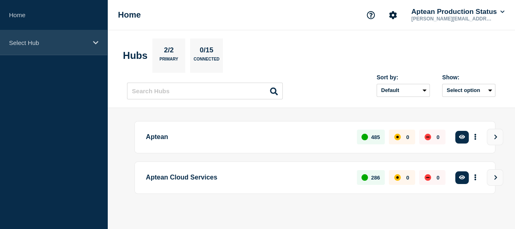
click at [67, 46] on div "Select Hub" at bounding box center [53, 42] width 107 height 25
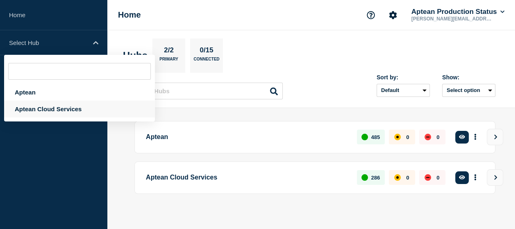
click at [45, 108] on div "Aptean Cloud Services" at bounding box center [79, 109] width 151 height 17
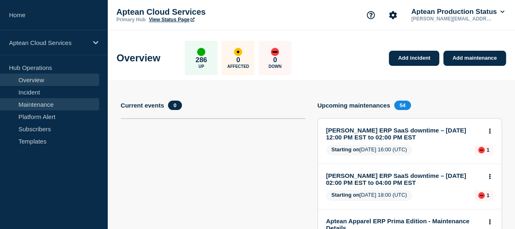
click at [59, 105] on link "Maintenance" at bounding box center [49, 104] width 99 height 12
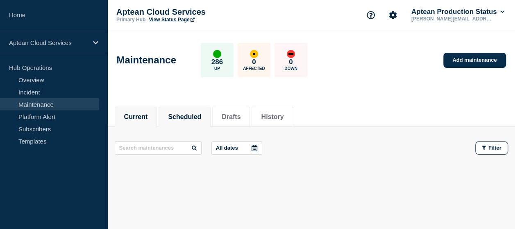
click at [186, 123] on li "Scheduled" at bounding box center [184, 117] width 52 height 20
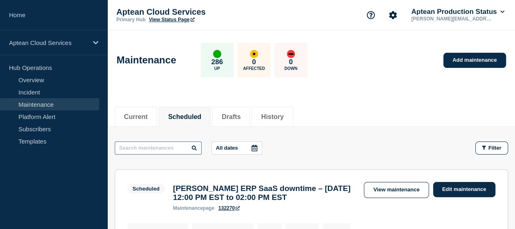
click at [131, 149] on input "text" at bounding box center [158, 148] width 87 height 13
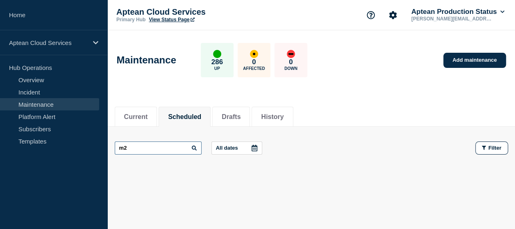
type input "m"
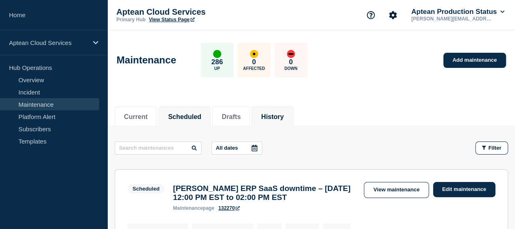
click at [293, 122] on li "History" at bounding box center [271, 117] width 41 height 20
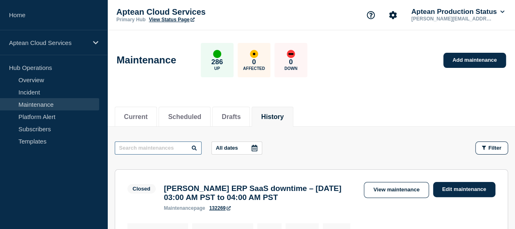
click at [149, 150] on input "text" at bounding box center [158, 148] width 87 height 13
click at [156, 147] on input "m" at bounding box center [158, 148] width 87 height 13
type input "made"
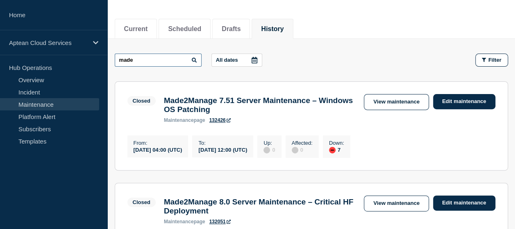
scroll to position [91, 0]
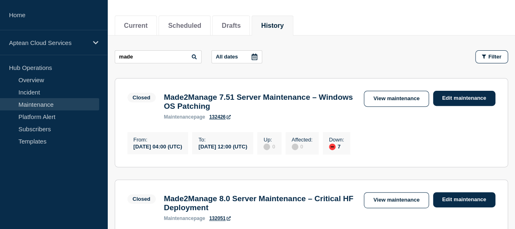
click at [267, 99] on h3 "Made2Manage 7.51 Server Maintenance – Windows OS Patching" at bounding box center [260, 102] width 192 height 18
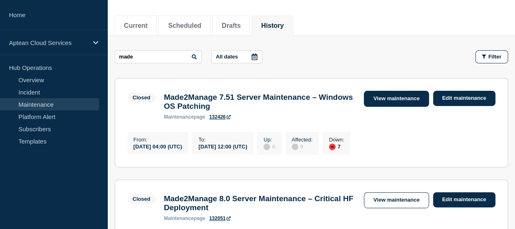
click at [411, 95] on link "View maintenance" at bounding box center [396, 99] width 65 height 16
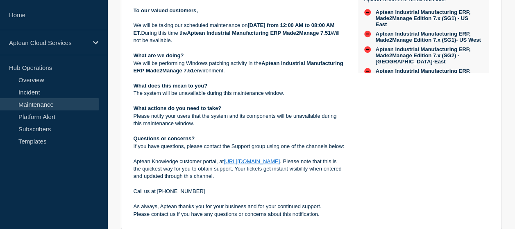
scroll to position [344, 0]
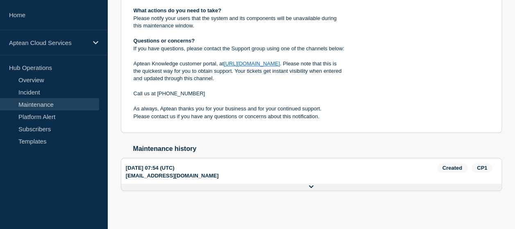
click at [312, 187] on icon at bounding box center [311, 186] width 5 height 3
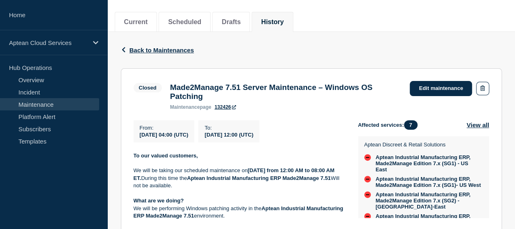
scroll to position [0, 0]
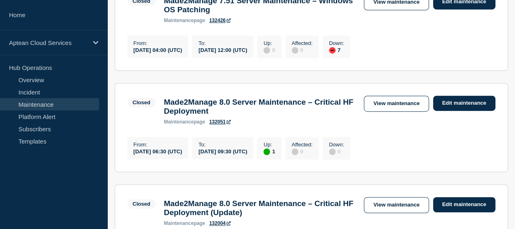
scroll to position [191, 0]
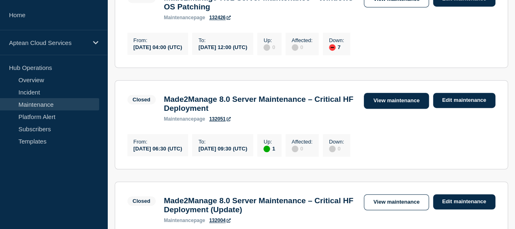
click at [404, 108] on link "View maintenance" at bounding box center [396, 101] width 65 height 16
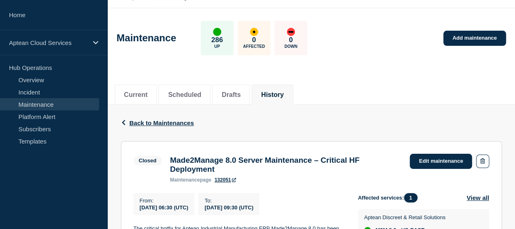
scroll to position [22, 0]
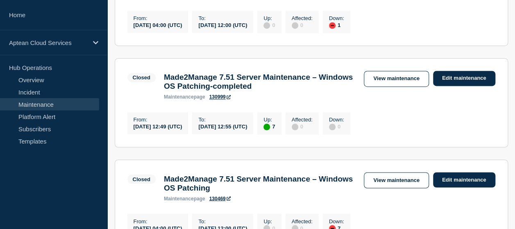
scroll to position [622, 0]
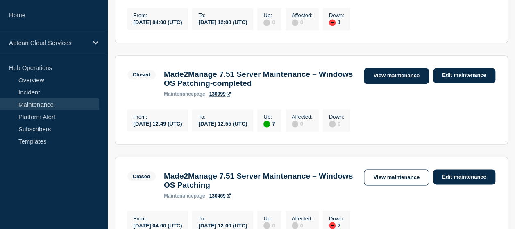
click at [403, 84] on link "View maintenance" at bounding box center [396, 76] width 65 height 16
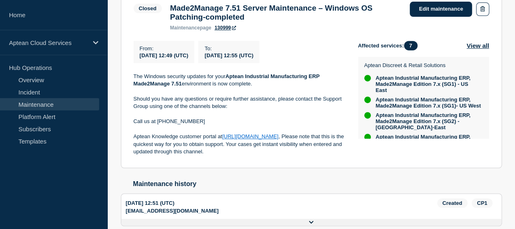
scroll to position [175, 0]
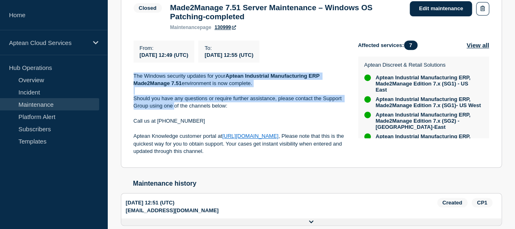
drag, startPoint x: 129, startPoint y: 75, endPoint x: 173, endPoint y: 111, distance: 56.8
click at [173, 111] on section "Closed Made2Manage 7.51 Server Maintenance – Windows OS Patching-completed main…" at bounding box center [311, 79] width 381 height 180
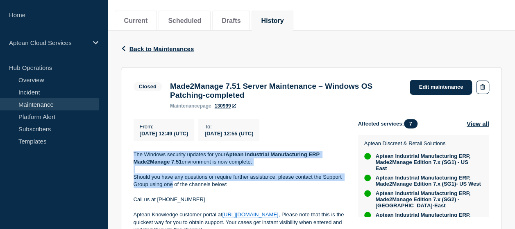
scroll to position [96, 0]
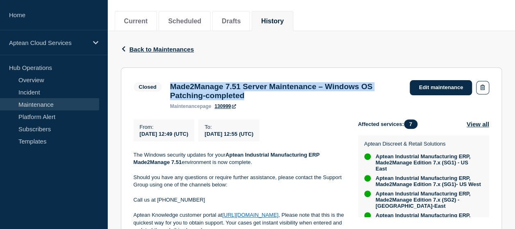
drag, startPoint x: 168, startPoint y: 84, endPoint x: 275, endPoint y: 99, distance: 108.7
click at [275, 99] on div "Made2Manage 7.51 Server Maintenance – Windows OS Patching-completed maintenance…" at bounding box center [286, 95] width 240 height 27
copy h3 "Made2Manage 7.51 Server Maintenance – Windows OS Patching-completed"
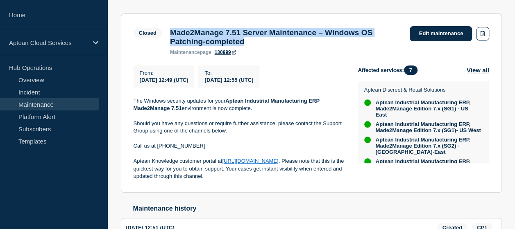
scroll to position [153, 0]
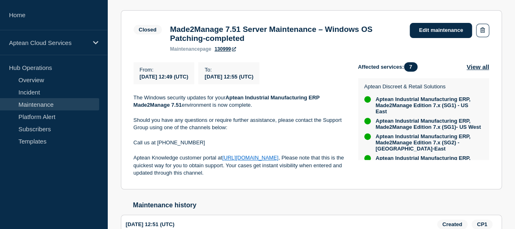
click at [320, 59] on section "Closed Made2Manage 7.51 Server Maintenance – Windows OS Patching-completed main…" at bounding box center [311, 100] width 381 height 180
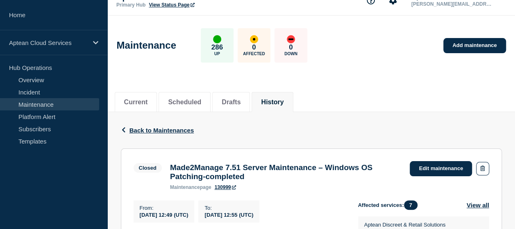
scroll to position [0, 0]
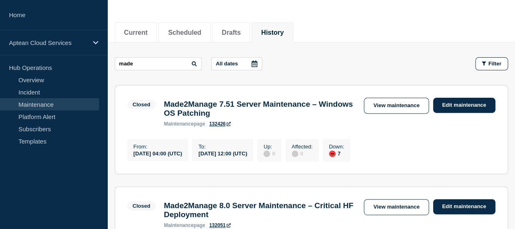
scroll to position [92, 0]
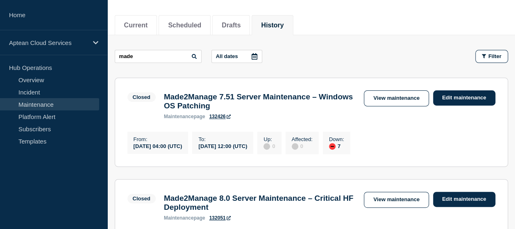
click at [208, 98] on h3 "Made2Manage 7.51 Server Maintenance – Windows OS Patching" at bounding box center [260, 102] width 192 height 18
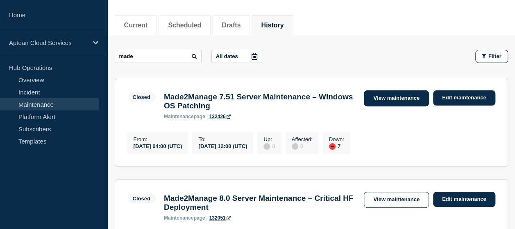
click at [401, 97] on link "View maintenance" at bounding box center [396, 98] width 65 height 16
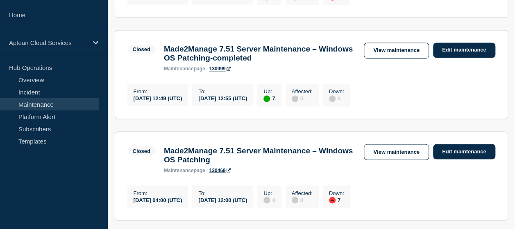
scroll to position [648, 0]
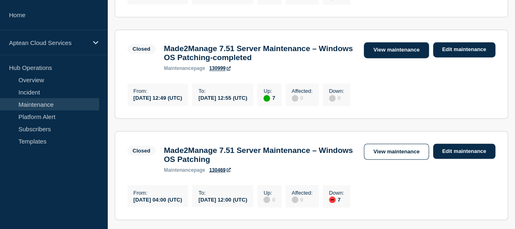
click at [393, 58] on link "View maintenance" at bounding box center [396, 50] width 65 height 16
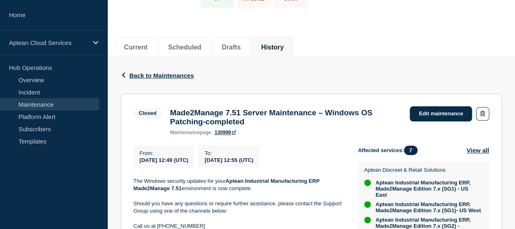
scroll to position [70, 0]
click at [136, 40] on li "Current" at bounding box center [136, 47] width 43 height 20
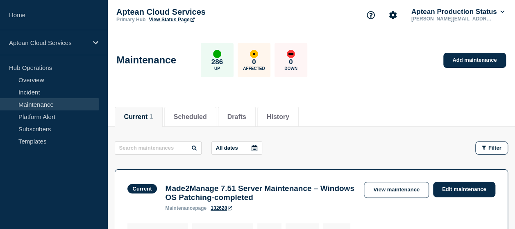
scroll to position [85, 0]
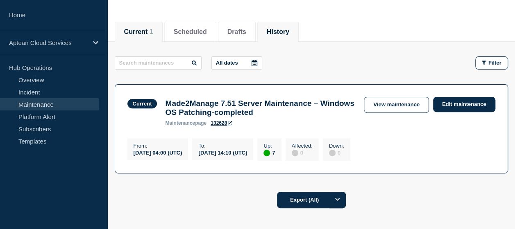
click at [282, 33] on button "History" at bounding box center [277, 31] width 23 height 7
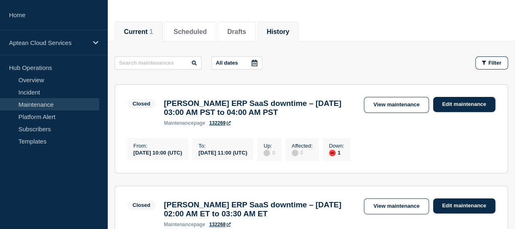
click at [150, 31] on button "Current 1" at bounding box center [138, 31] width 29 height 7
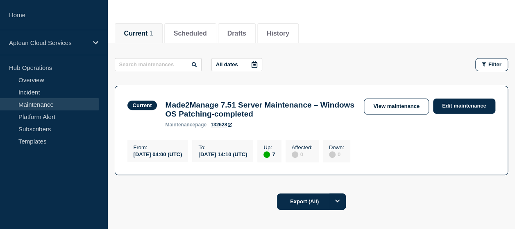
scroll to position [83, 0]
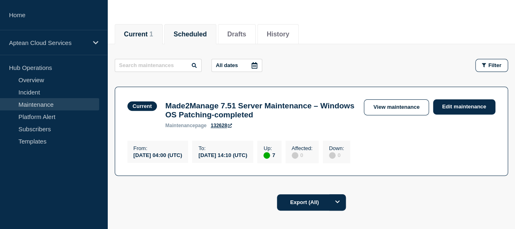
click at [208, 24] on li "Scheduled" at bounding box center [190, 34] width 52 height 20
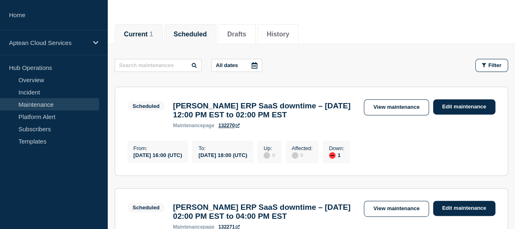
click at [153, 36] on span "1" at bounding box center [151, 34] width 4 height 7
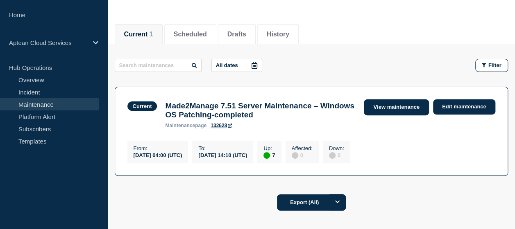
click at [411, 106] on link "View maintenance" at bounding box center [396, 107] width 65 height 16
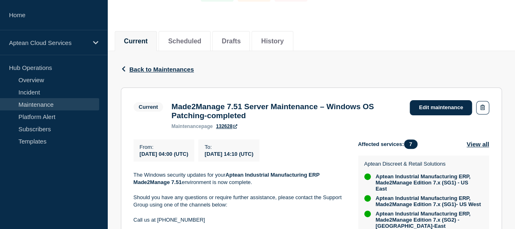
scroll to position [76, 0]
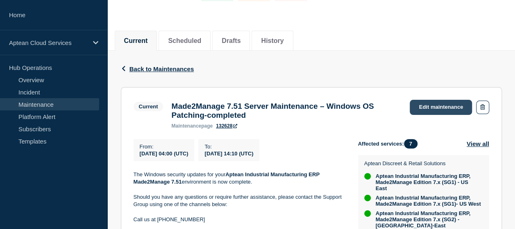
click at [428, 106] on link "Edit maintenance" at bounding box center [440, 107] width 62 height 15
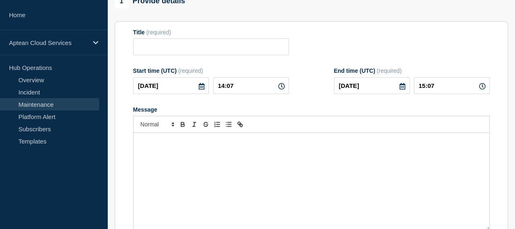
type input "Made2Manage 7.51 Server Maintenance – Windows OS Patching-completed"
type input "04:00"
type input "14:10"
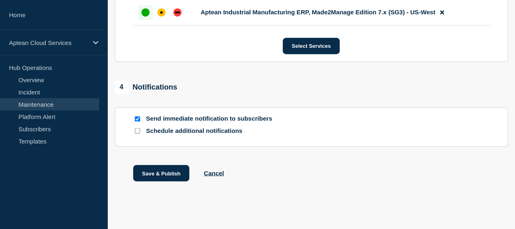
scroll to position [671, 0]
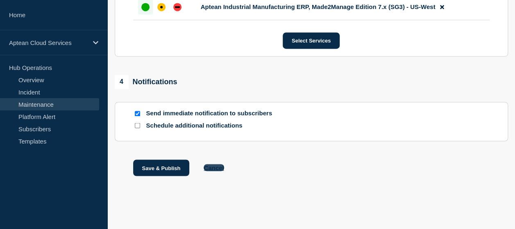
click at [215, 166] on button "Cancel" at bounding box center [213, 167] width 20 height 7
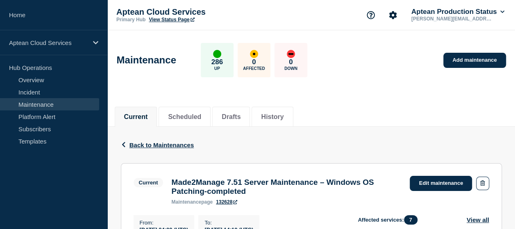
click at [146, 116] on button "Current" at bounding box center [136, 116] width 24 height 7
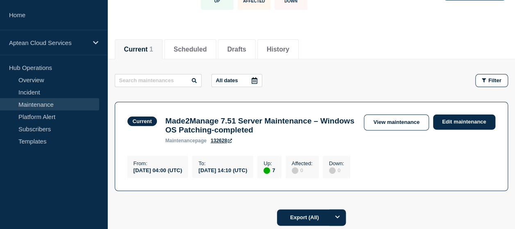
scroll to position [68, 0]
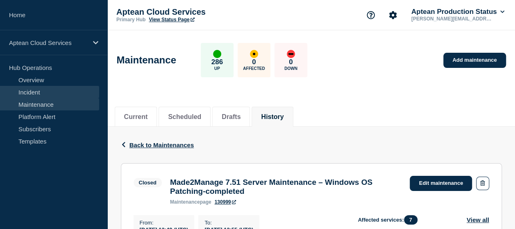
click at [50, 91] on link "Incident" at bounding box center [49, 92] width 99 height 12
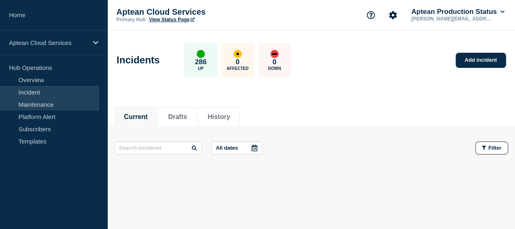
click at [59, 102] on link "Maintenance" at bounding box center [49, 104] width 99 height 12
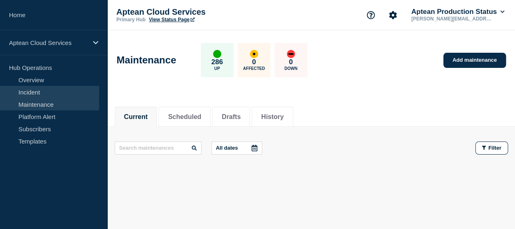
click at [52, 89] on link "Incident" at bounding box center [49, 92] width 99 height 12
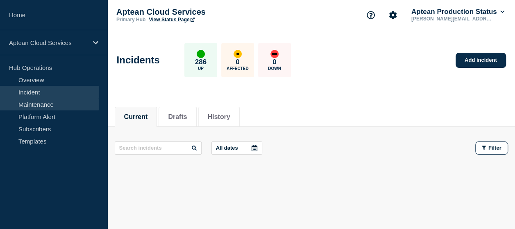
click at [47, 104] on link "Maintenance" at bounding box center [49, 104] width 99 height 12
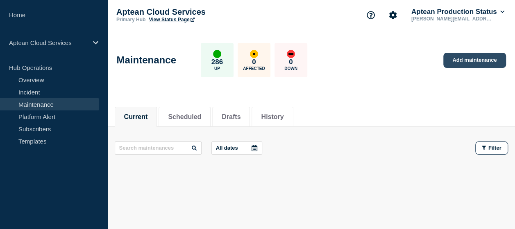
click at [471, 60] on link "Add maintenance" at bounding box center [474, 60] width 62 height 15
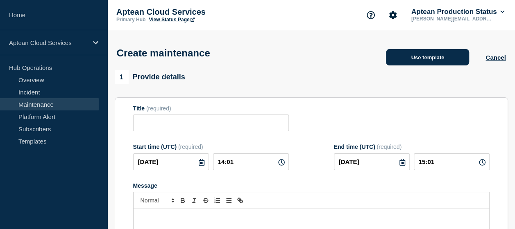
click at [440, 62] on button "Use template" at bounding box center [427, 57] width 83 height 16
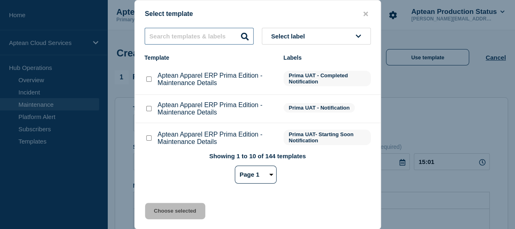
click at [172, 34] on input "text" at bounding box center [199, 36] width 109 height 17
paste input "Made2Manage 7.51 Server Maintenance – Windows OS Patching-completed"
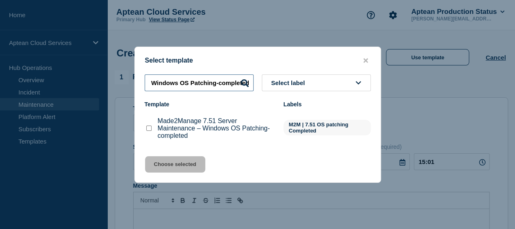
type input "Made2Manage 7.51 Server Maintenance – Windows OS Patching-completed"
click at [148, 129] on input "Made2Manage 7.51 Server Maintenance – Windows OS Patching-completed checkbox" at bounding box center [148, 128] width 5 height 5
checkbox input "true"
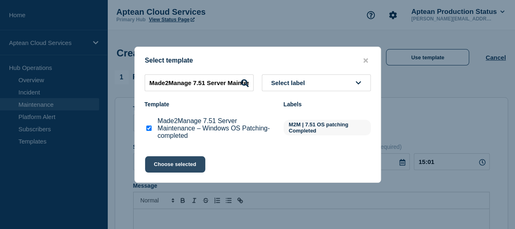
click at [185, 163] on button "Choose selected" at bounding box center [175, 164] width 60 height 16
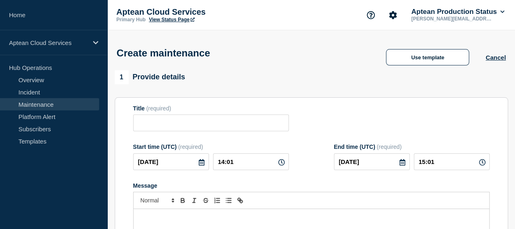
type input "Made2Manage 7.51 Server Maintenance – Windows OS Patching-completed"
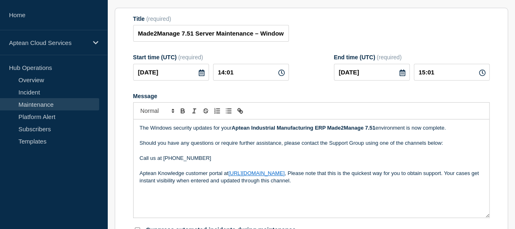
scroll to position [96, 0]
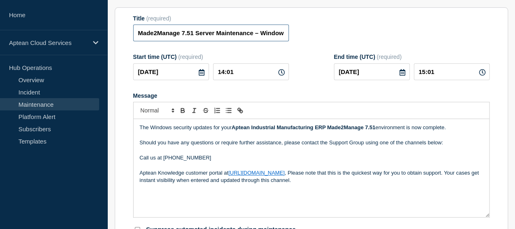
click at [198, 32] on input "Made2Manage 7.51 Server Maintenance – Windows OS Patching-completed" at bounding box center [211, 33] width 156 height 17
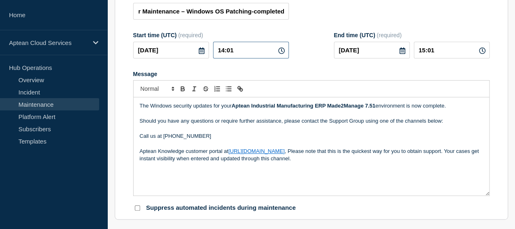
scroll to position [0, 0]
click at [232, 50] on input "14:01" at bounding box center [251, 50] width 76 height 17
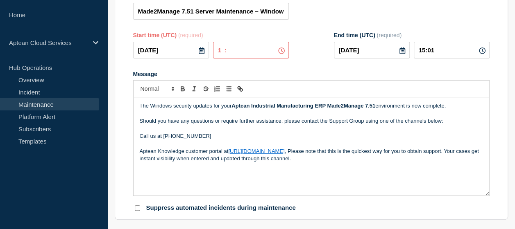
type input "__:__"
click at [282, 48] on icon at bounding box center [281, 50] width 7 height 7
click at [280, 50] on icon at bounding box center [281, 50] width 7 height 7
click at [221, 49] on input "text" at bounding box center [251, 50] width 76 height 17
type input "04:00"
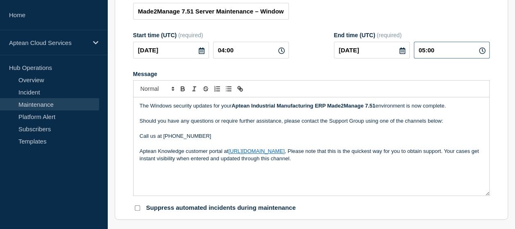
click at [439, 47] on input "05:00" at bounding box center [451, 50] width 76 height 17
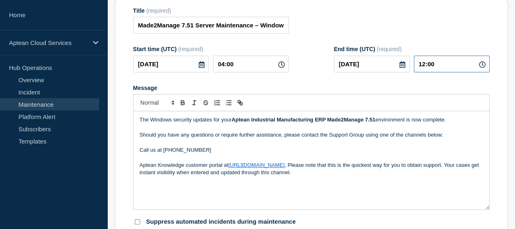
scroll to position [104, 0]
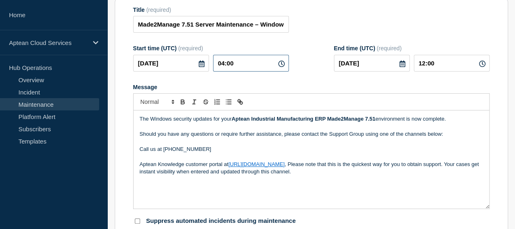
click at [224, 61] on input "04:00" at bounding box center [251, 63] width 76 height 17
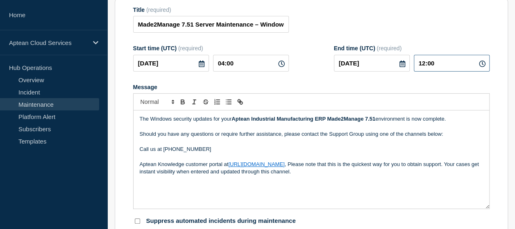
click at [423, 65] on input "12:00" at bounding box center [451, 63] width 76 height 17
click at [445, 63] on input "14:00" at bounding box center [451, 63] width 76 height 17
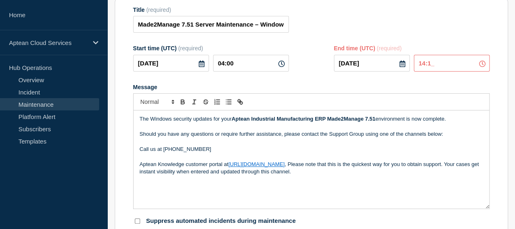
type input "14:10"
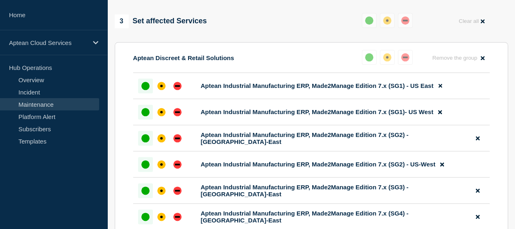
scroll to position [433, 0]
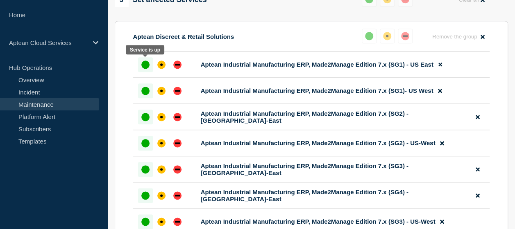
click at [145, 65] on div "up" at bounding box center [145, 65] width 8 height 8
click at [143, 92] on div "up" at bounding box center [145, 91] width 8 height 8
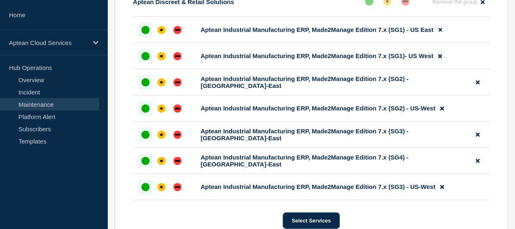
scroll to position [484, 0]
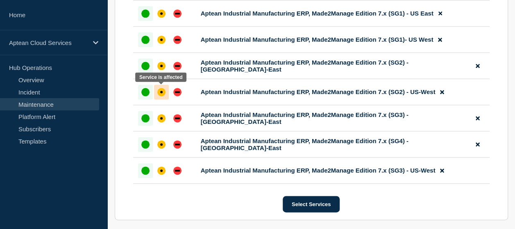
click at [164, 90] on div "affected" at bounding box center [161, 92] width 8 height 8
click at [146, 89] on div "up" at bounding box center [145, 92] width 8 height 8
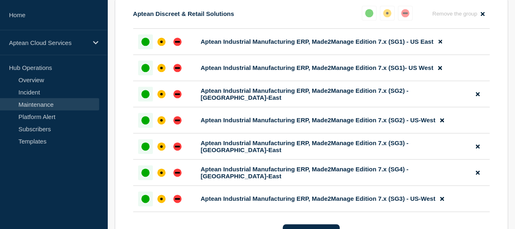
scroll to position [456, 0]
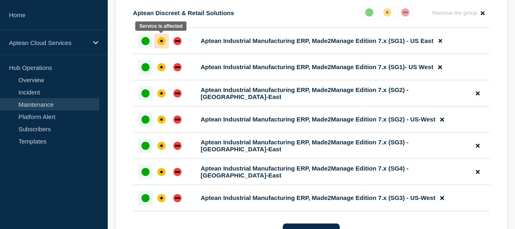
click at [157, 42] on div at bounding box center [161, 41] width 15 height 15
click at [146, 42] on div "up" at bounding box center [145, 41] width 8 height 8
click at [147, 40] on div "up" at bounding box center [145, 41] width 8 height 8
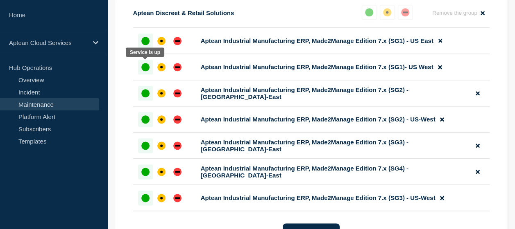
click at [144, 63] on div "up" at bounding box center [145, 67] width 8 height 8
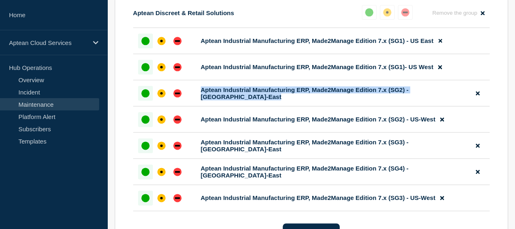
drag, startPoint x: 144, startPoint y: 86, endPoint x: 144, endPoint y: 117, distance: 30.7
click at [144, 117] on div "up" at bounding box center [145, 119] width 8 height 8
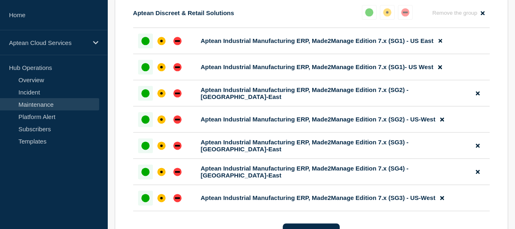
click at [144, 139] on div at bounding box center [145, 145] width 15 height 15
click at [142, 172] on div "up" at bounding box center [145, 172] width 8 height 8
click at [142, 196] on div "up" at bounding box center [145, 198] width 8 height 8
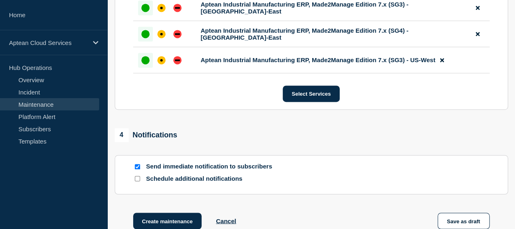
scroll to position [637, 0]
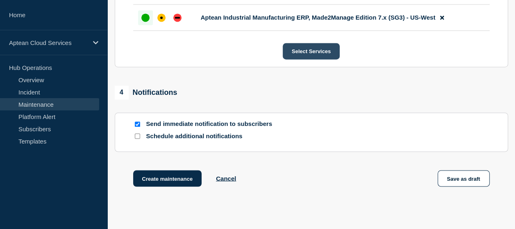
click at [306, 53] on button "Select Services" at bounding box center [310, 51] width 57 height 16
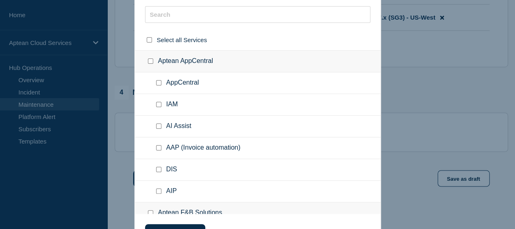
click at [432, 128] on div at bounding box center [257, 114] width 515 height 229
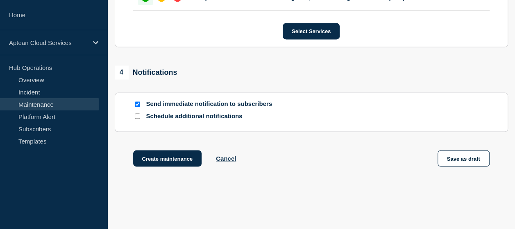
scroll to position [684, 0]
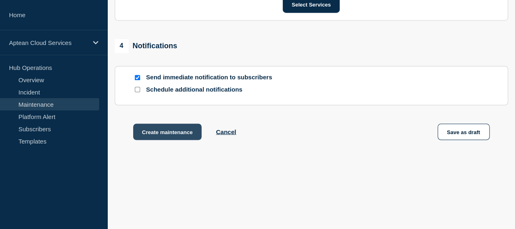
click at [172, 128] on button "Create maintenance" at bounding box center [167, 132] width 69 height 16
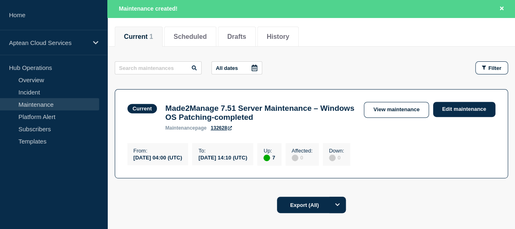
scroll to position [99, 0]
